Goal: Transaction & Acquisition: Obtain resource

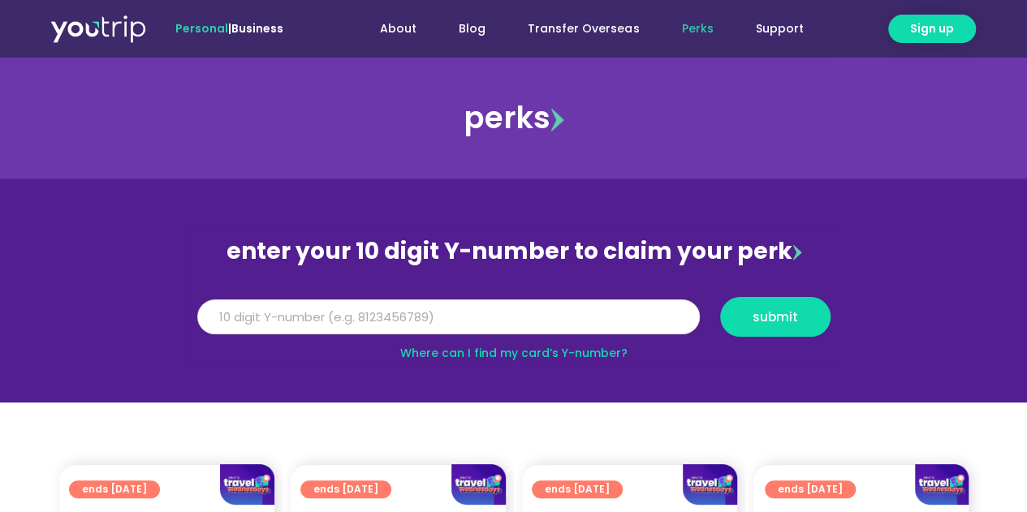
click at [410, 309] on input "Y Number" at bounding box center [448, 318] width 503 height 36
type input "8126542683"
click at [831, 345] on div "Where can I find my card’s Y-number?" at bounding box center [514, 353] width 650 height 17
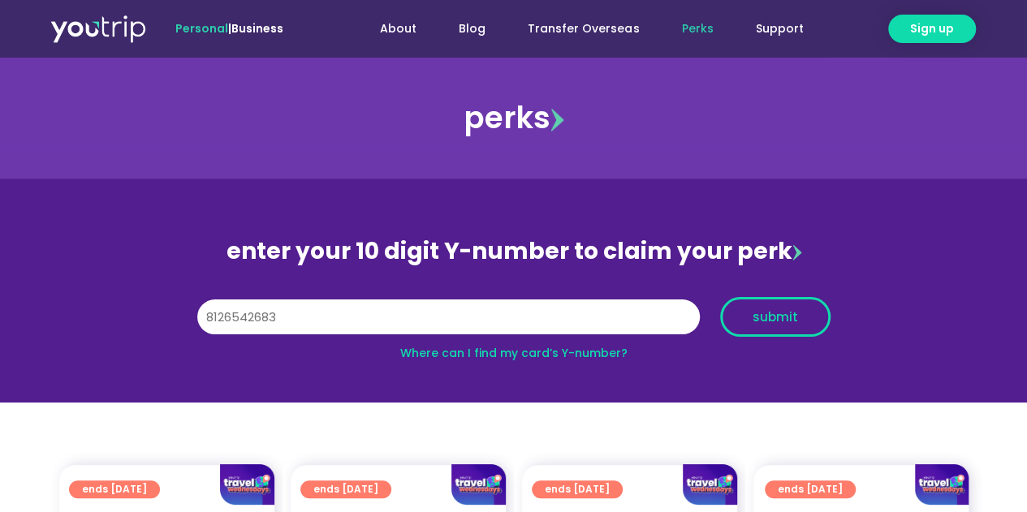
click at [795, 319] on span "submit" at bounding box center [775, 317] width 45 height 12
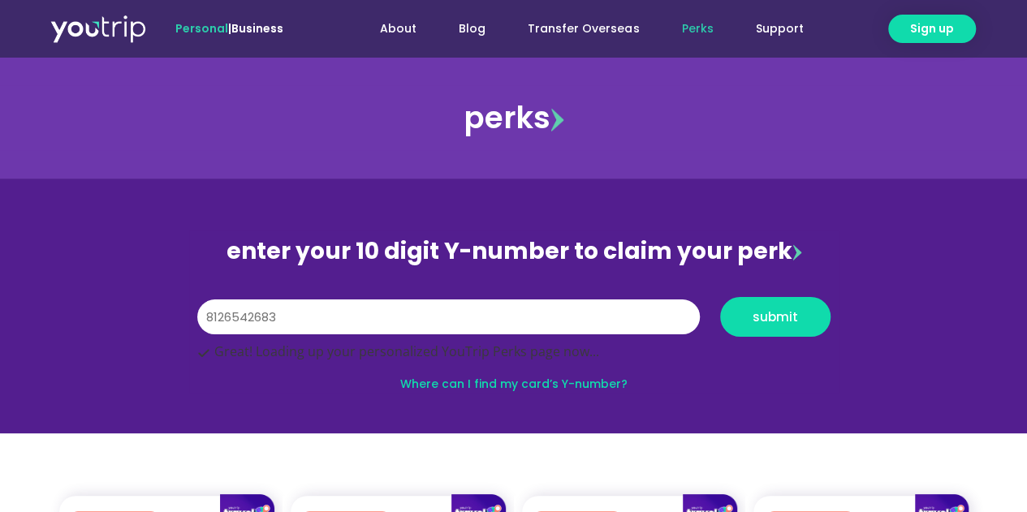
scroll to position [248, 0]
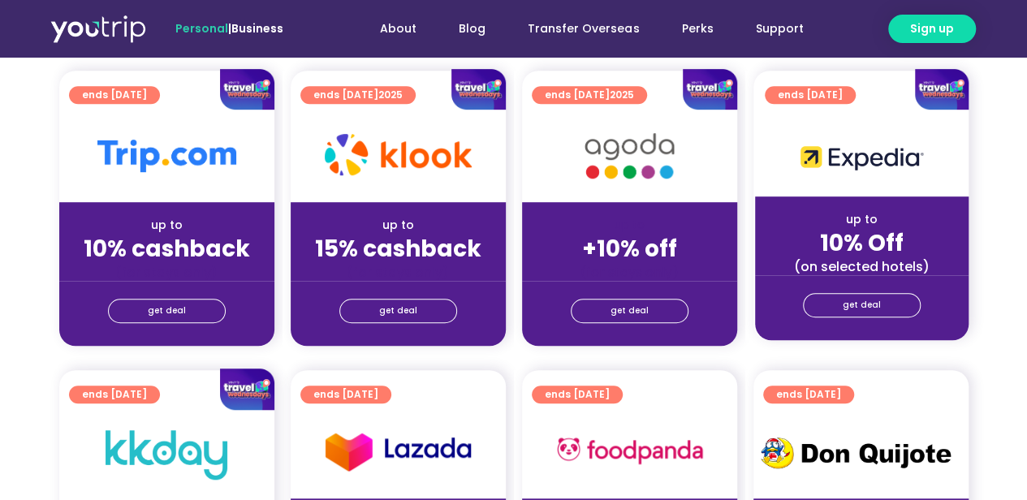
scroll to position [487, 0]
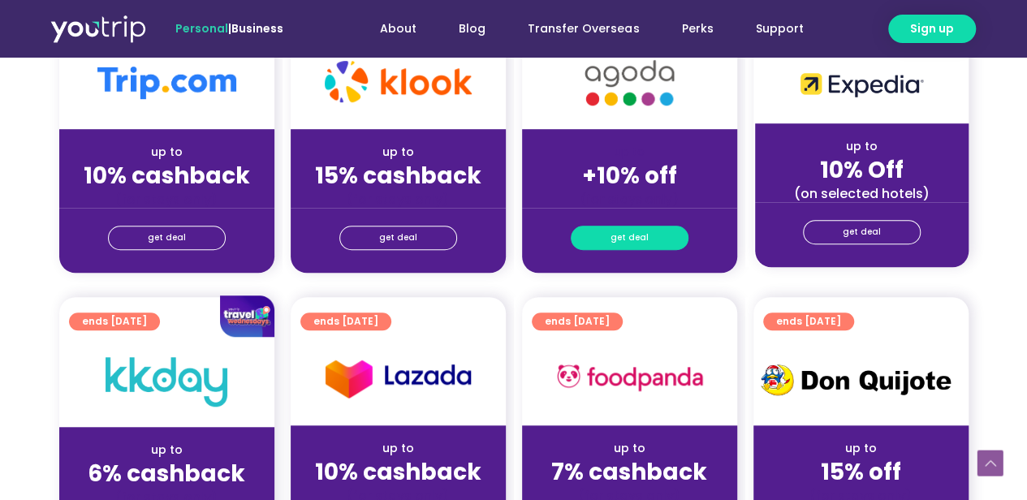
click at [611, 243] on link "get deal" at bounding box center [630, 238] width 118 height 24
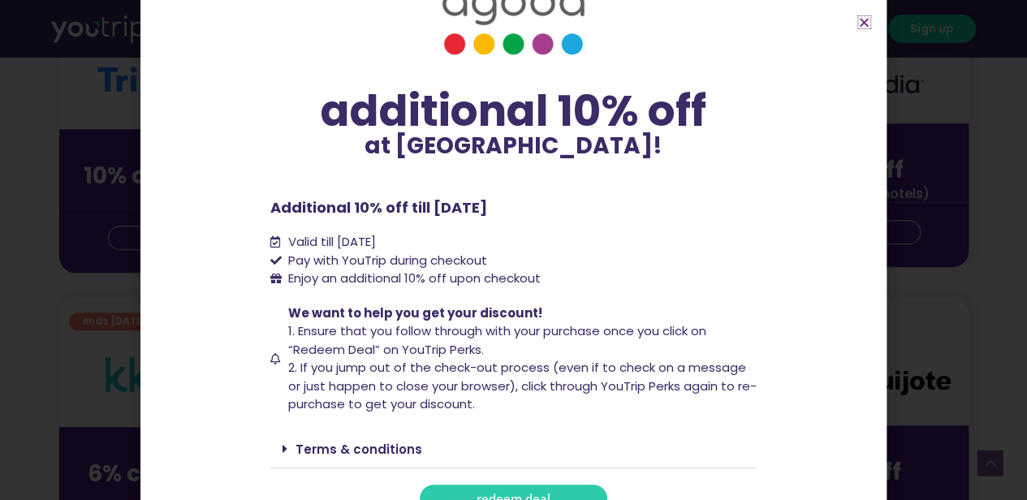
scroll to position [84, 0]
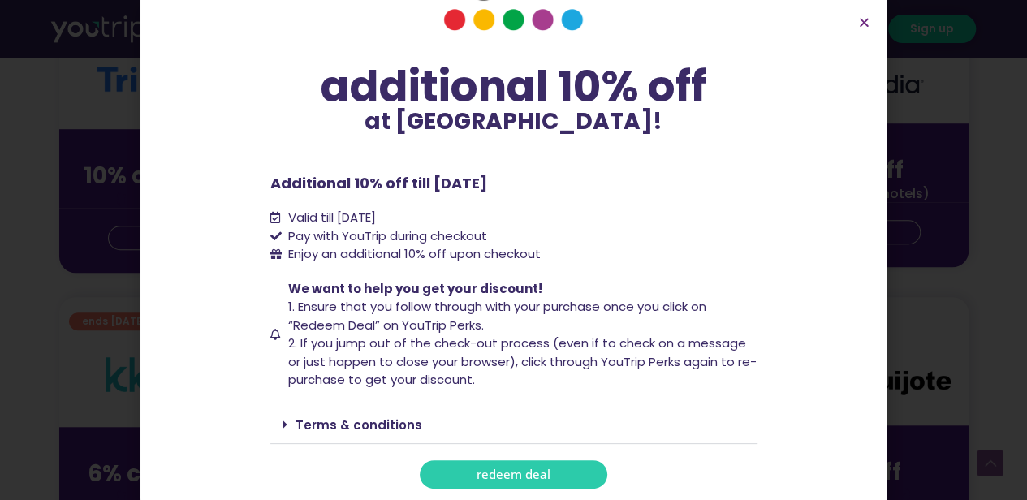
click at [422, 423] on div "Terms & conditions" at bounding box center [513, 425] width 487 height 38
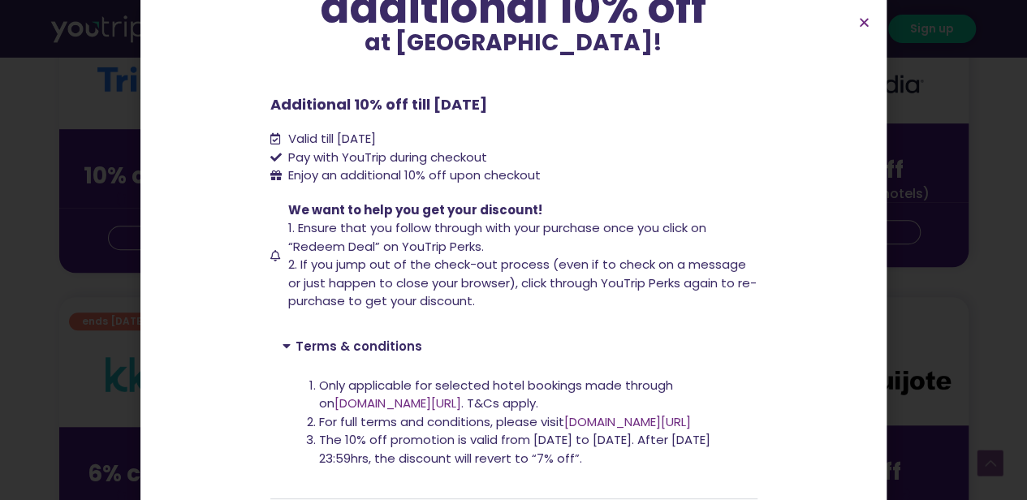
scroll to position [218, 0]
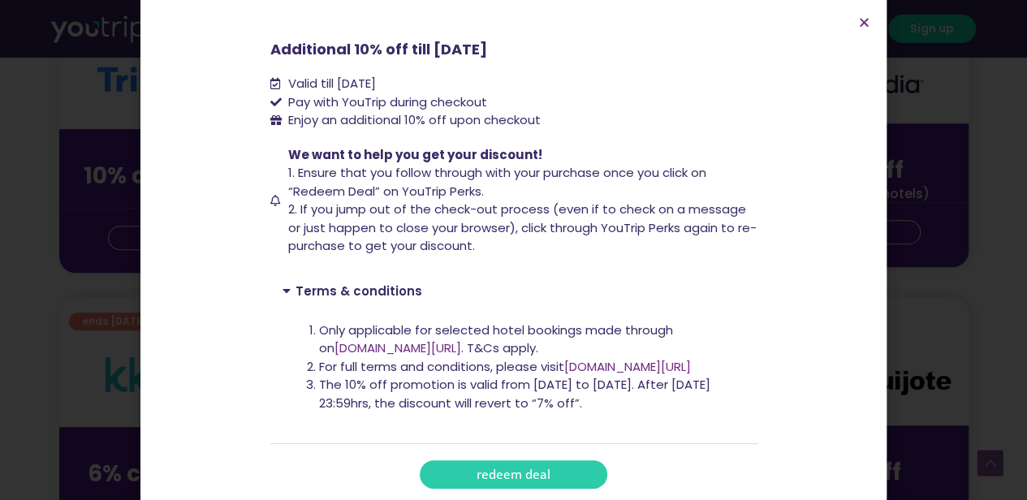
click at [505, 472] on span "redeem deal" at bounding box center [514, 474] width 74 height 12
